Goal: Navigation & Orientation: Find specific page/section

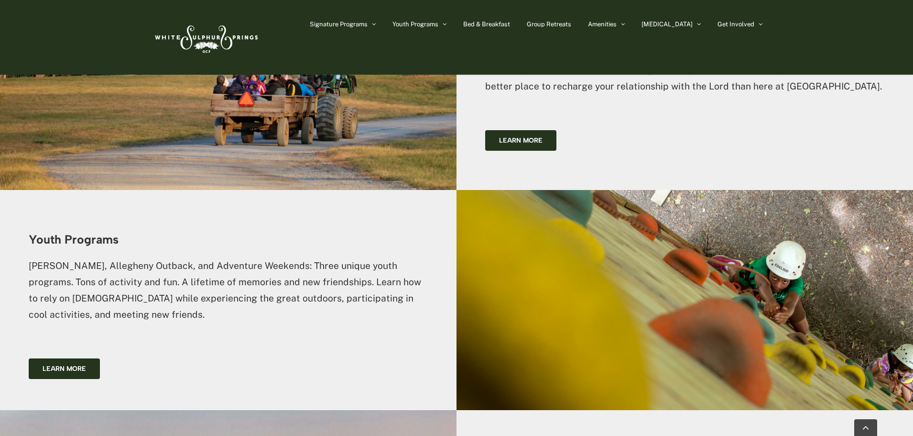
scroll to position [1101, 0]
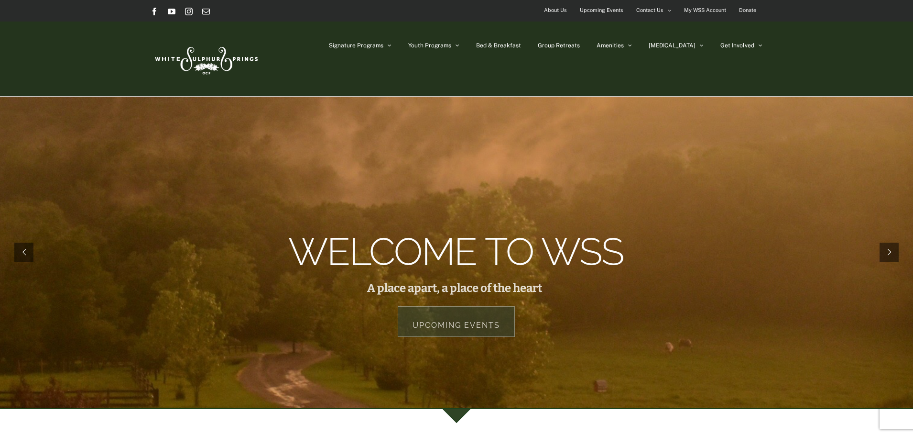
click at [555, 11] on span "About Us" at bounding box center [555, 10] width 23 height 14
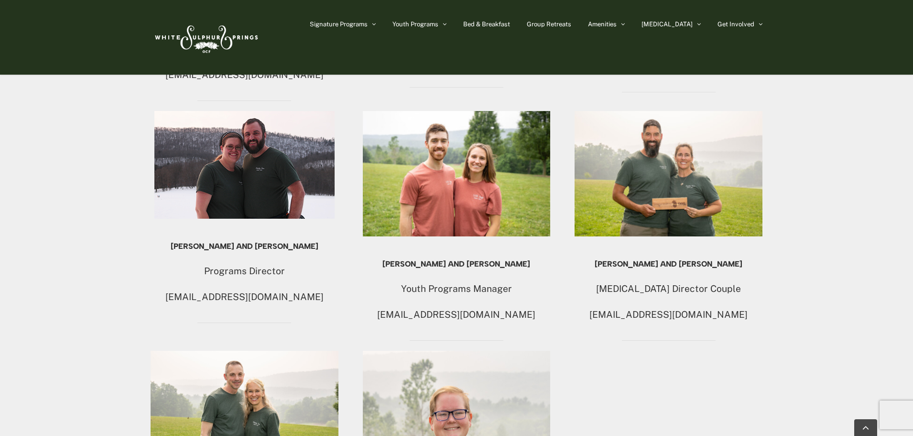
scroll to position [783, 0]
